Goal: Obtain resource: Download file/media

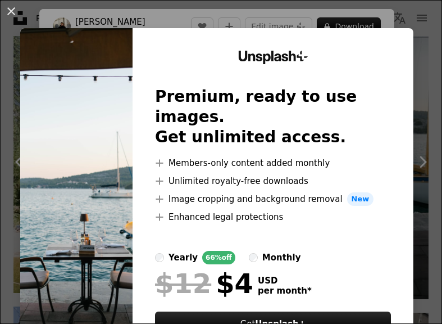
scroll to position [1404, 0]
click at [106, 205] on img at bounding box center [76, 206] width 112 height 357
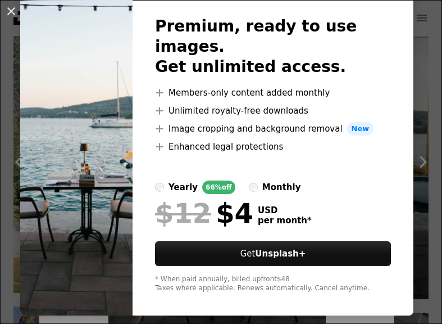
scroll to position [0, 0]
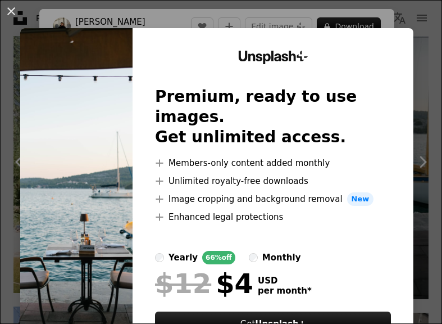
click at [298, 54] on icon "Unsplash+" at bounding box center [273, 57] width 70 height 13
click at [117, 120] on img at bounding box center [76, 206] width 112 height 357
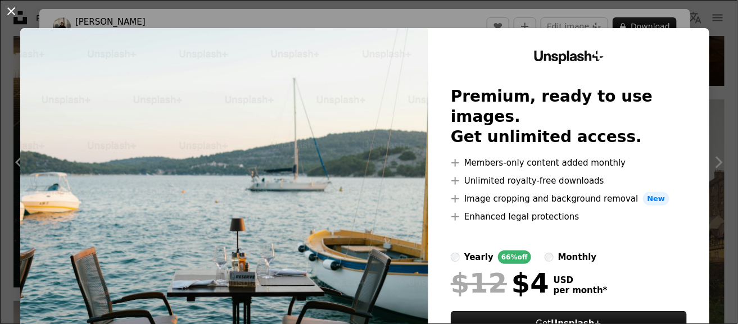
click at [17, 7] on button "An X shape" at bounding box center [10, 10] width 13 height 13
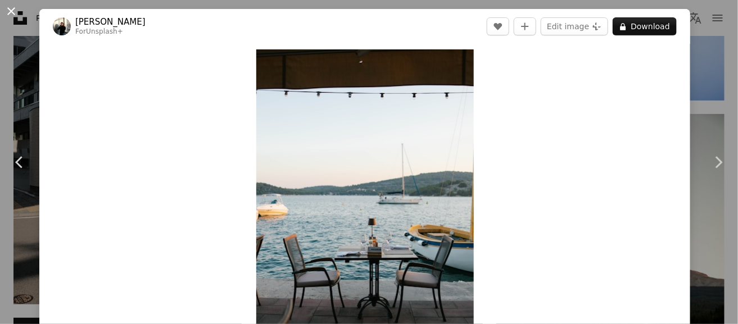
click at [16, 12] on button "An X shape" at bounding box center [10, 10] width 13 height 13
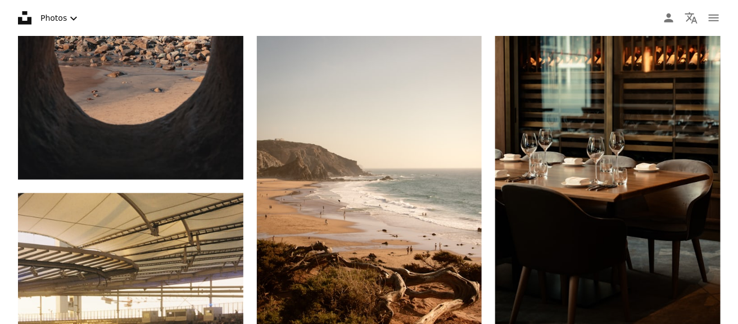
scroll to position [1798, 0]
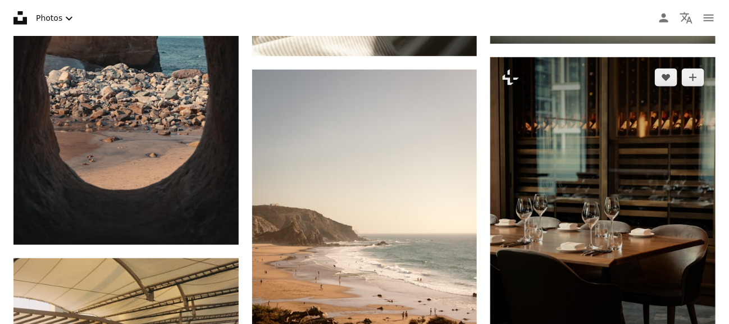
click at [442, 190] on img at bounding box center [602, 226] width 225 height 338
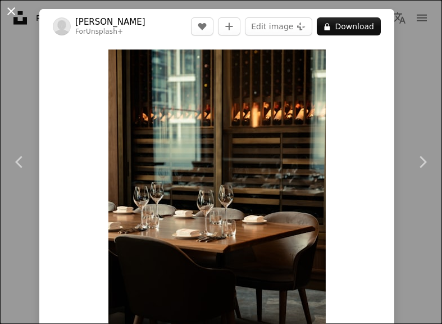
click at [14, 10] on button "An X shape" at bounding box center [10, 10] width 13 height 13
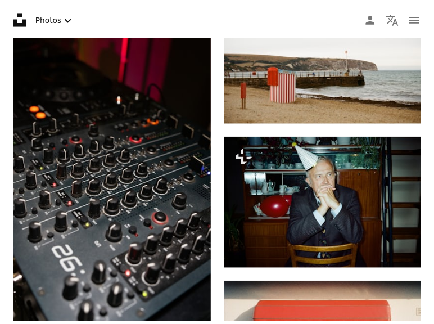
scroll to position [1798, 0]
